Goal: Information Seeking & Learning: Learn about a topic

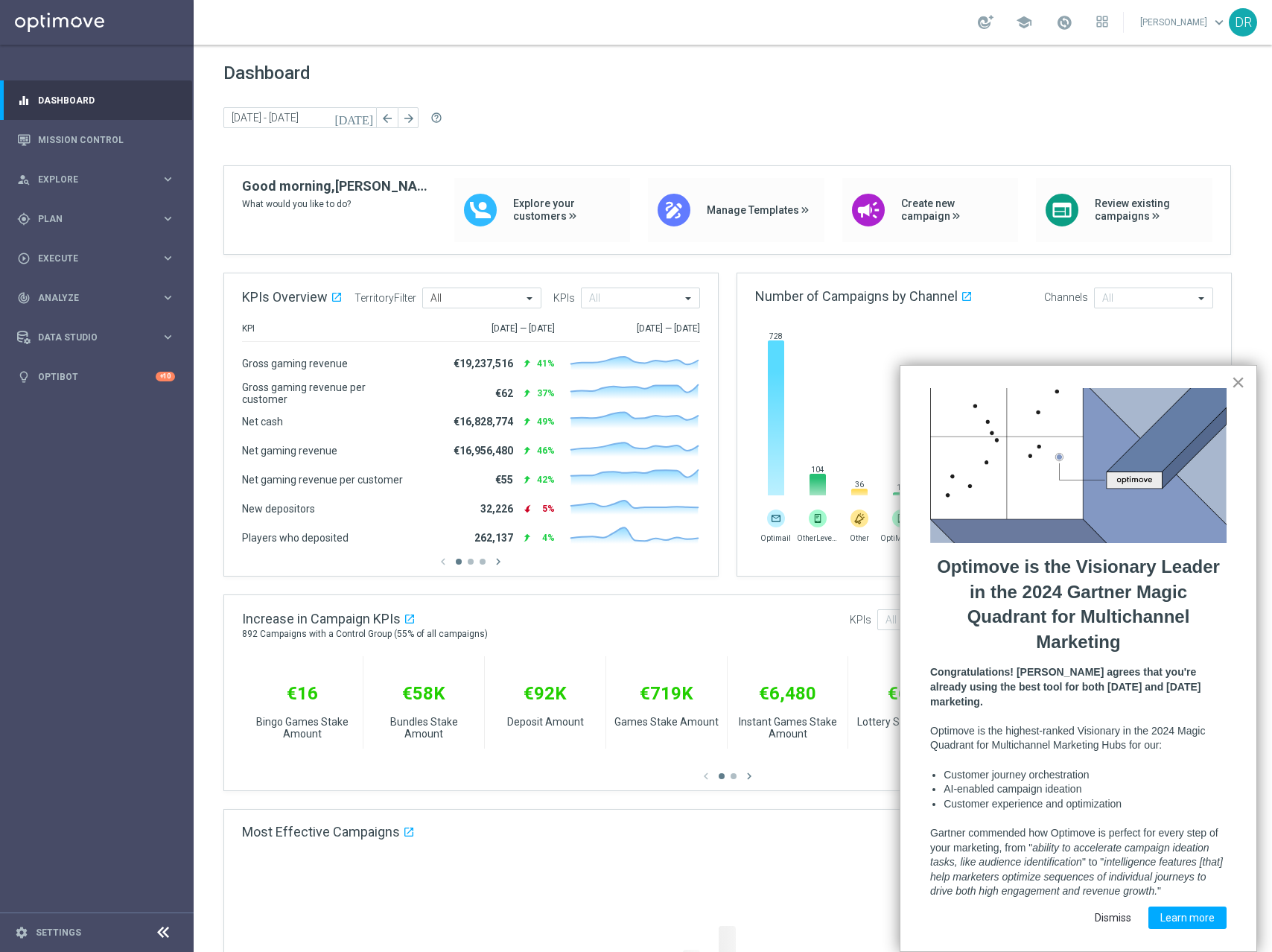
click at [1232, 384] on button "×" at bounding box center [1238, 381] width 14 height 24
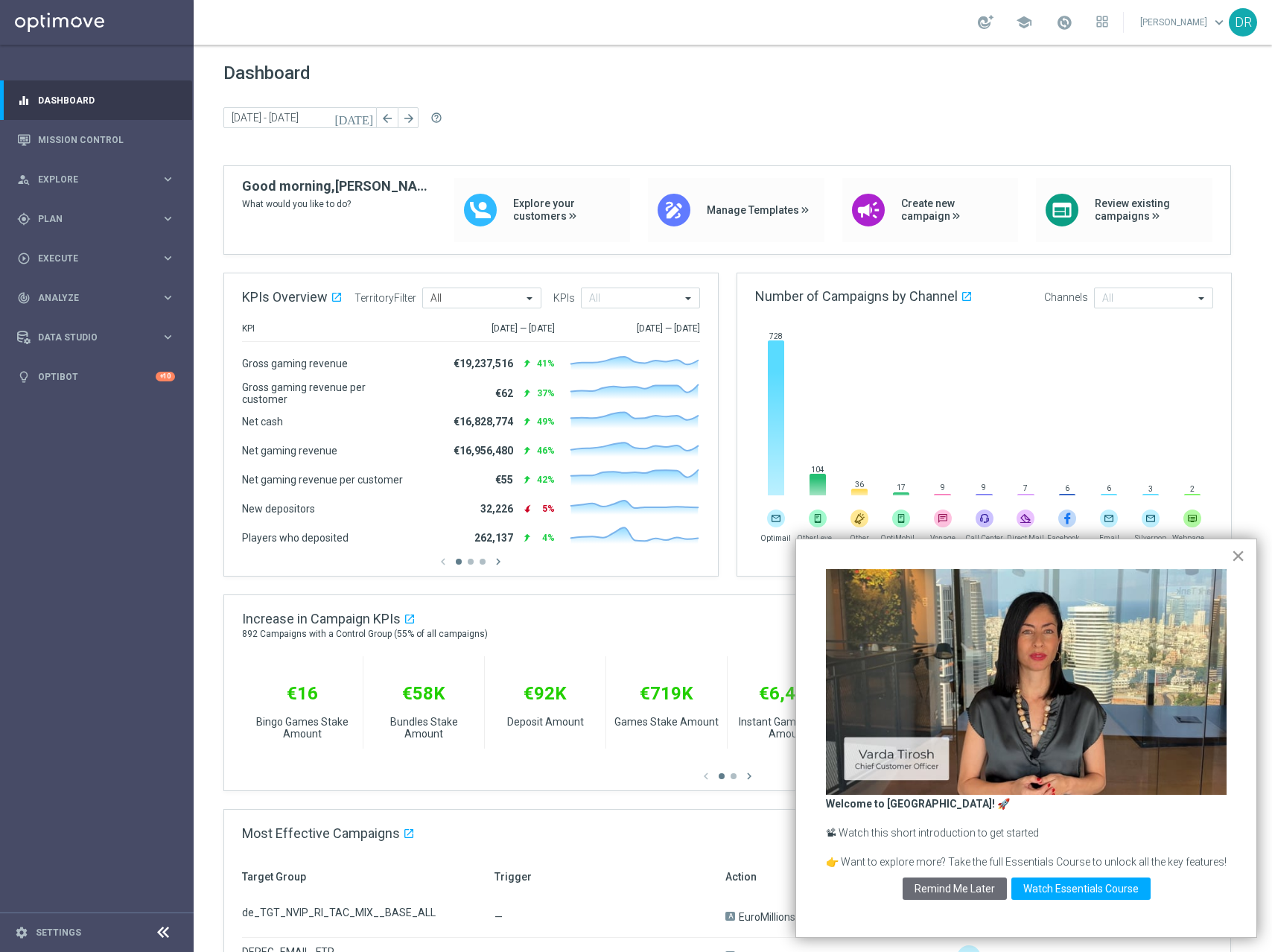
click at [1233, 557] on button "×" at bounding box center [1238, 555] width 14 height 24
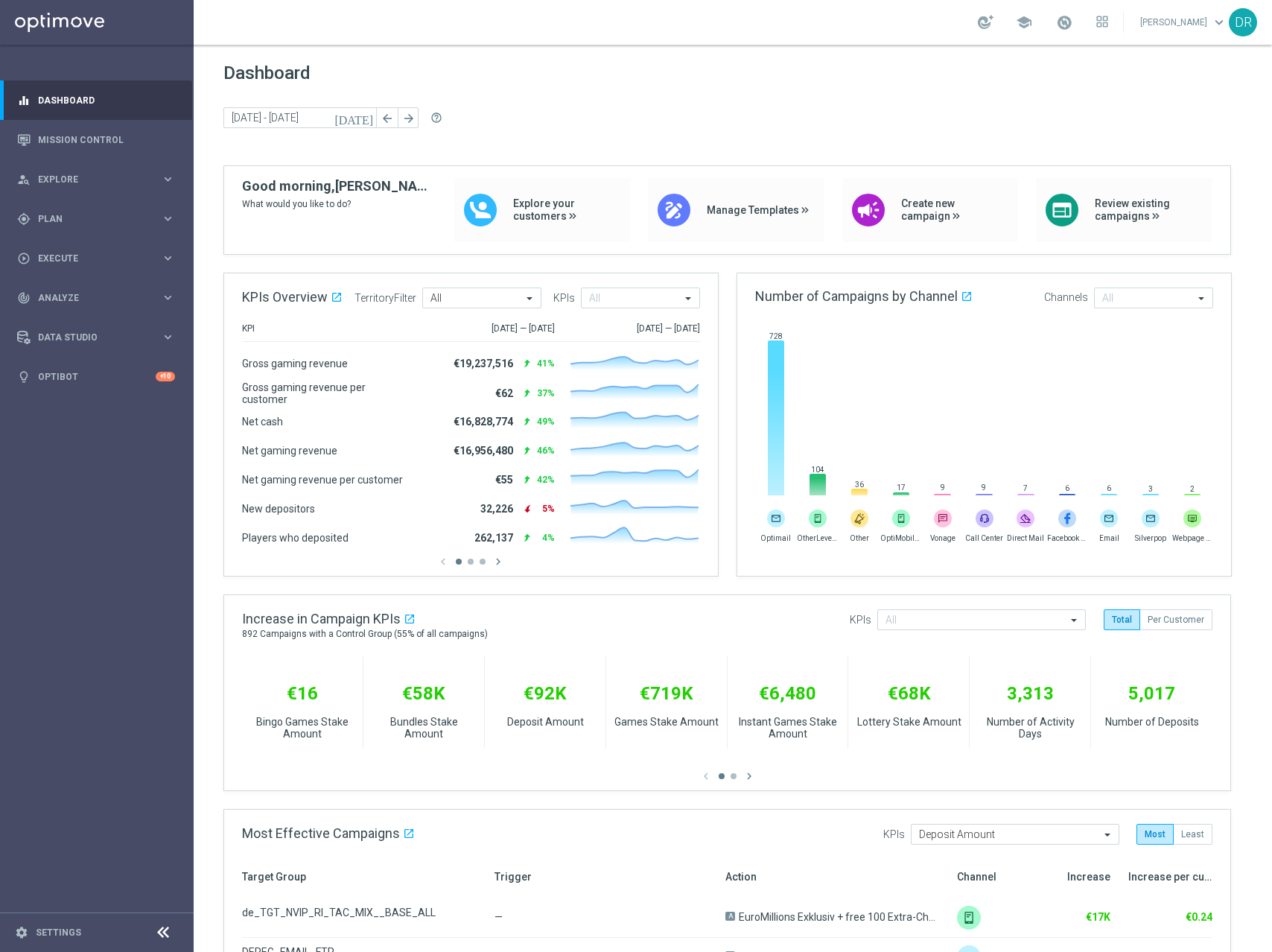
click at [1219, 21] on span "keyboard_arrow_down" at bounding box center [1218, 21] width 16 height 16
click at [1154, 60] on div "3p Contact Support" at bounding box center [1160, 61] width 149 height 27
click at [891, 120] on div "[DATE] [DATE] - [DATE] arrow_back arrow_forward help_outline" at bounding box center [733, 118] width 1019 height 22
click at [1244, 20] on div "DR" at bounding box center [1243, 22] width 28 height 28
click at [1200, 143] on div "library_books Courses New" at bounding box center [1160, 141] width 149 height 27
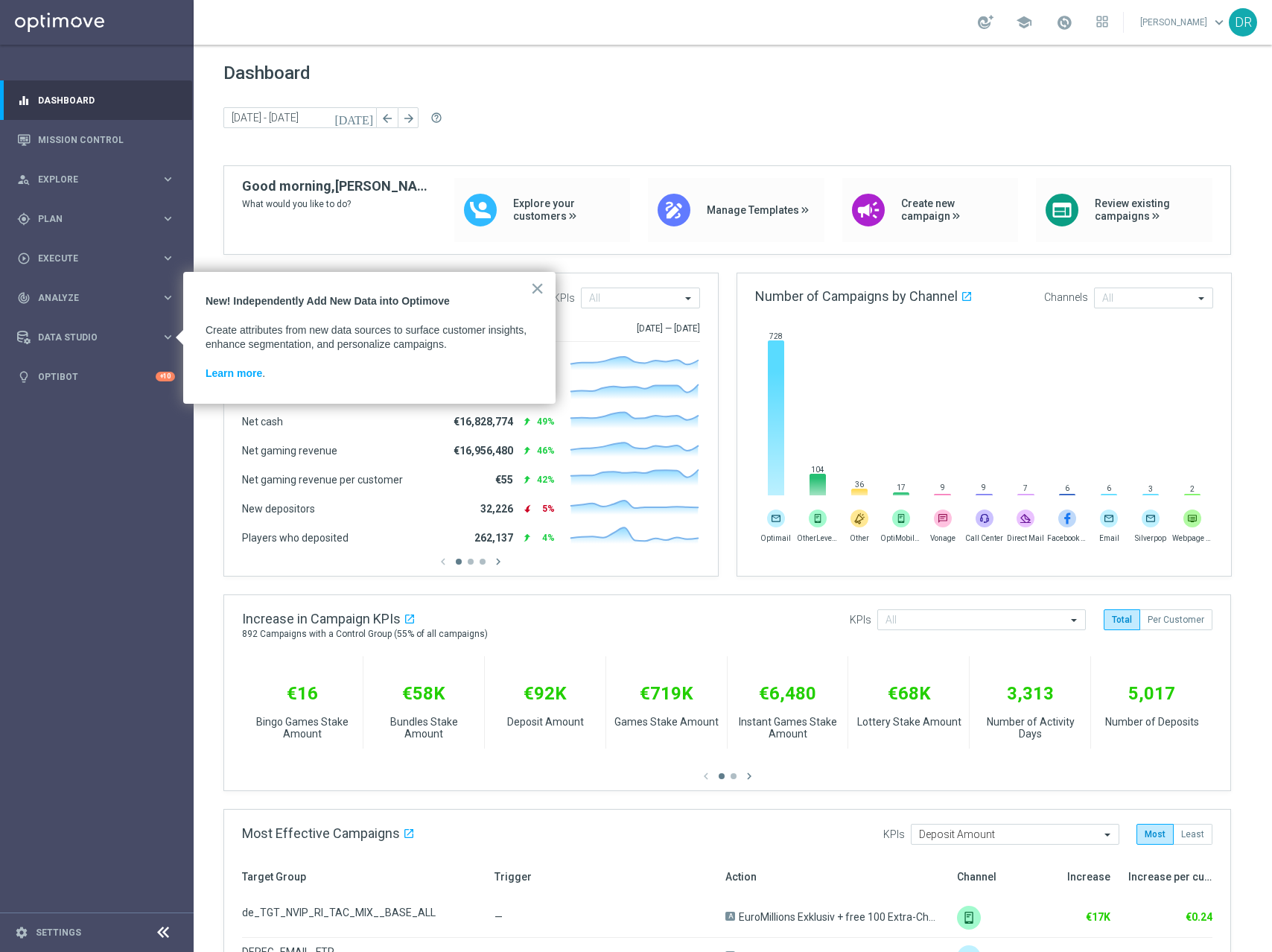
click at [1241, 23] on div "DR" at bounding box center [1243, 22] width 28 height 28
click at [1137, 144] on div "library_books Courses New" at bounding box center [1160, 141] width 149 height 27
click at [861, 72] on span "Dashboard" at bounding box center [733, 73] width 1019 height 21
click at [647, 74] on span "Dashboard" at bounding box center [733, 73] width 1019 height 21
click at [539, 290] on button "×" at bounding box center [537, 288] width 14 height 24
